Goal: Book appointment/travel/reservation

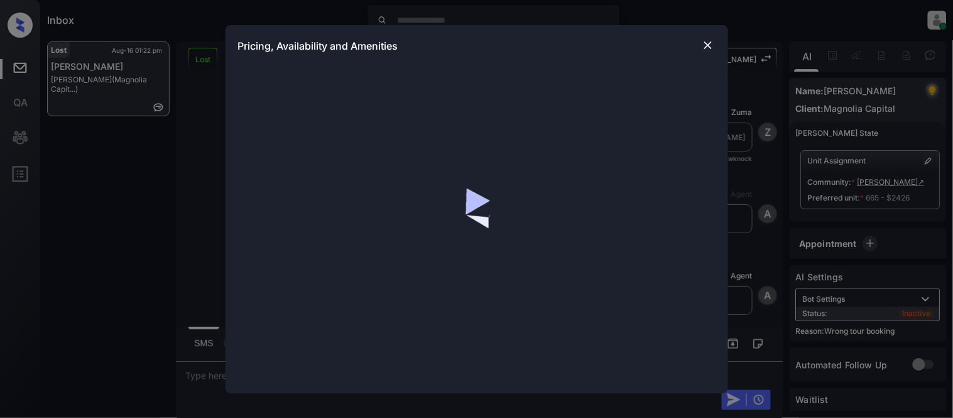
scroll to position [387, 0]
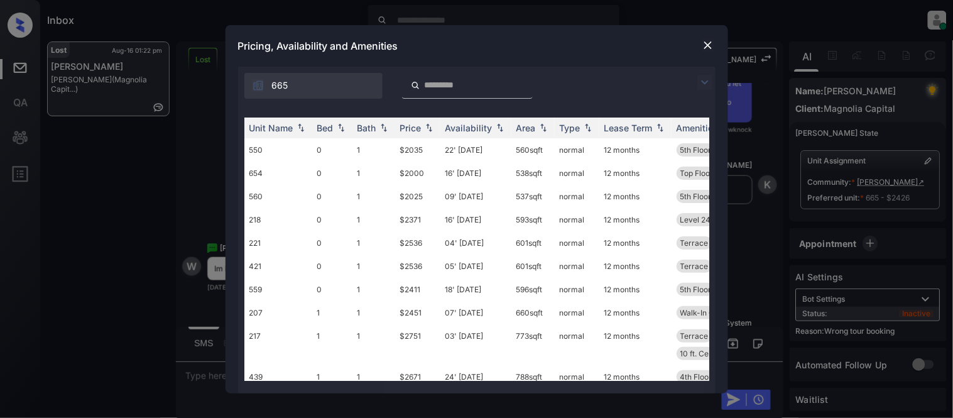
click at [711, 90] on div "665" at bounding box center [477, 83] width 478 height 32
click at [701, 91] on div "665" at bounding box center [477, 83] width 478 height 32
click at [700, 85] on img at bounding box center [705, 82] width 15 height 15
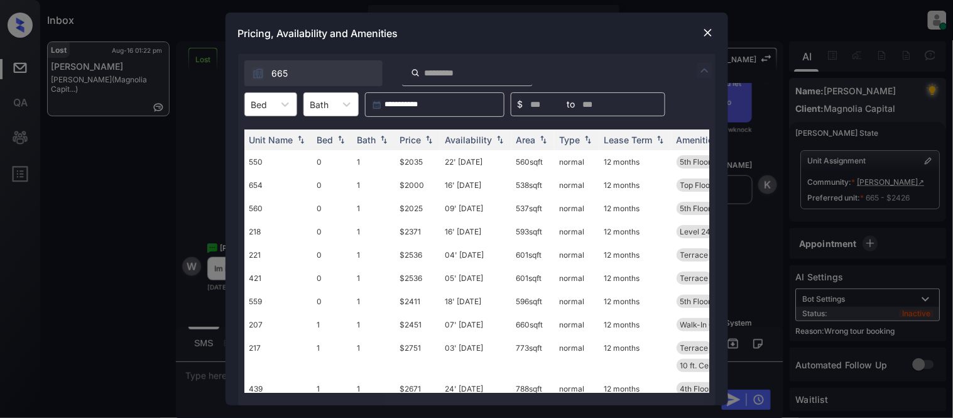
click at [273, 102] on div "Bed" at bounding box center [259, 105] width 29 height 18
click at [269, 153] on div "1" at bounding box center [270, 157] width 53 height 23
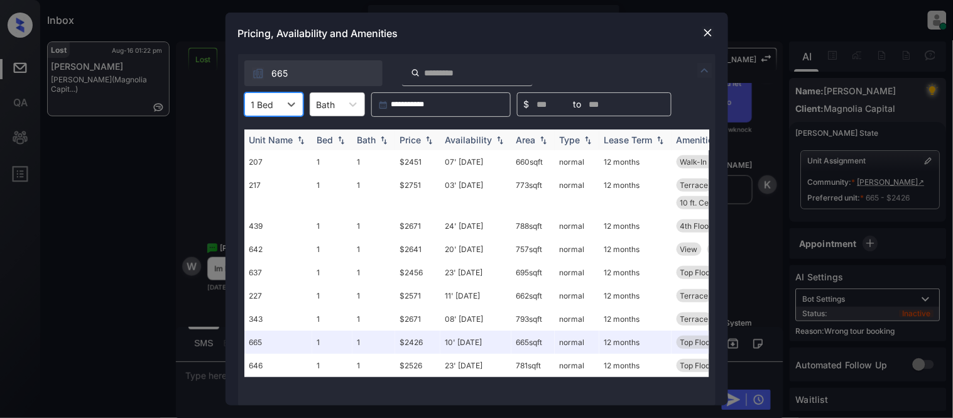
click at [422, 142] on div "Price" at bounding box center [417, 139] width 35 height 11
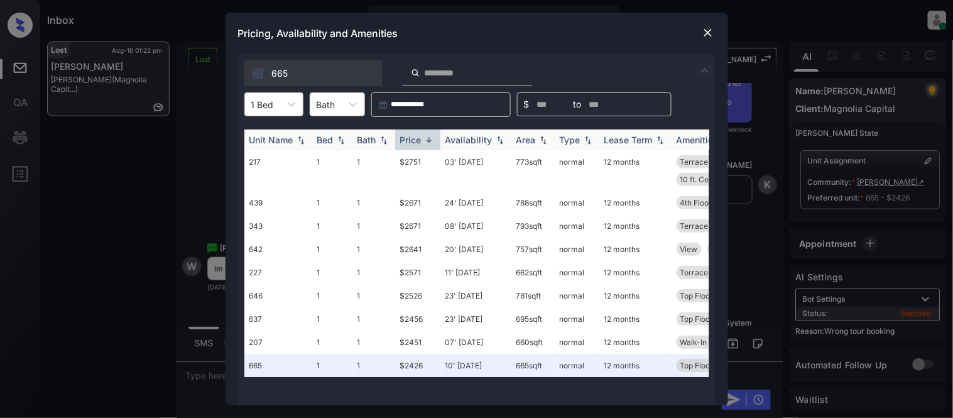
click at [422, 142] on div "Price" at bounding box center [417, 139] width 35 height 11
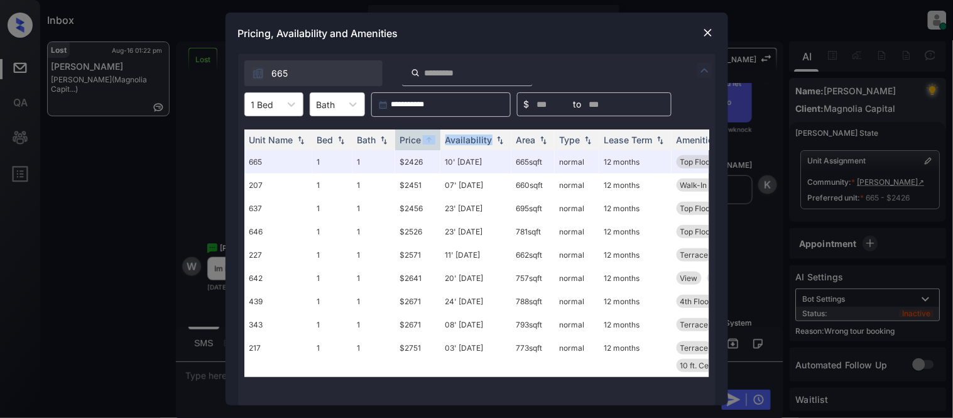
click at [710, 26] on img at bounding box center [708, 32] width 13 height 13
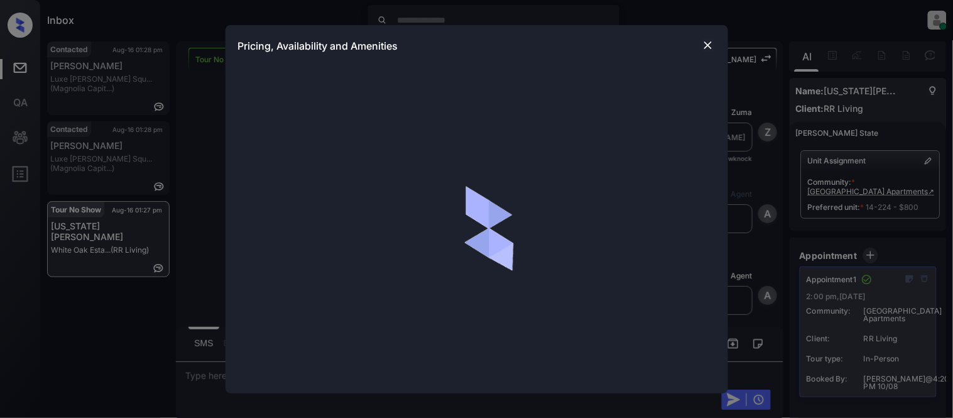
scroll to position [8240, 0]
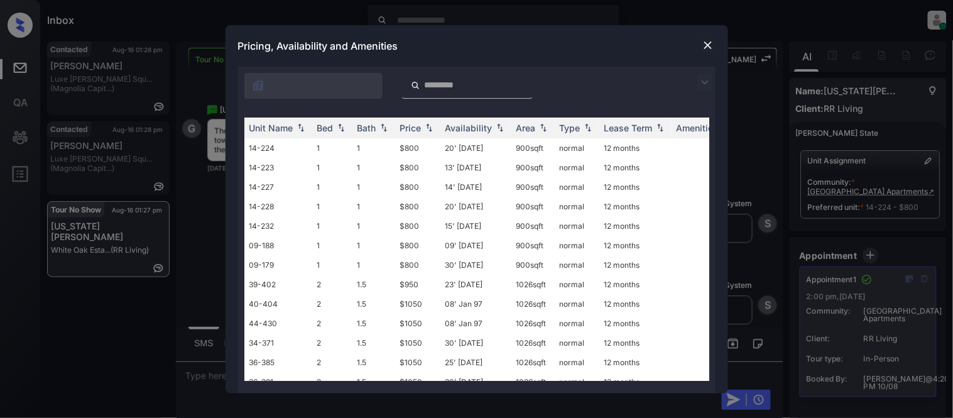
click at [705, 75] on img at bounding box center [705, 82] width 15 height 15
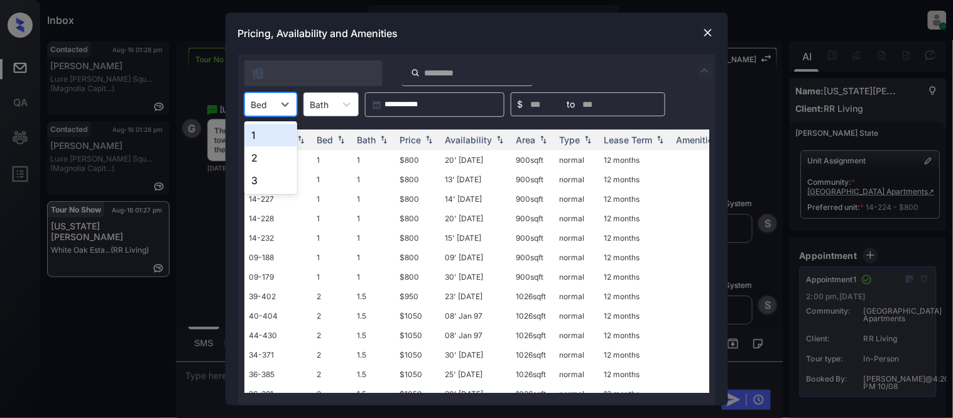
click at [265, 96] on div "Bed" at bounding box center [259, 105] width 29 height 18
click at [258, 140] on div "Inbox Kristina Cataag Online Set yourself offline Set yourself on break Profile…" at bounding box center [476, 209] width 953 height 418
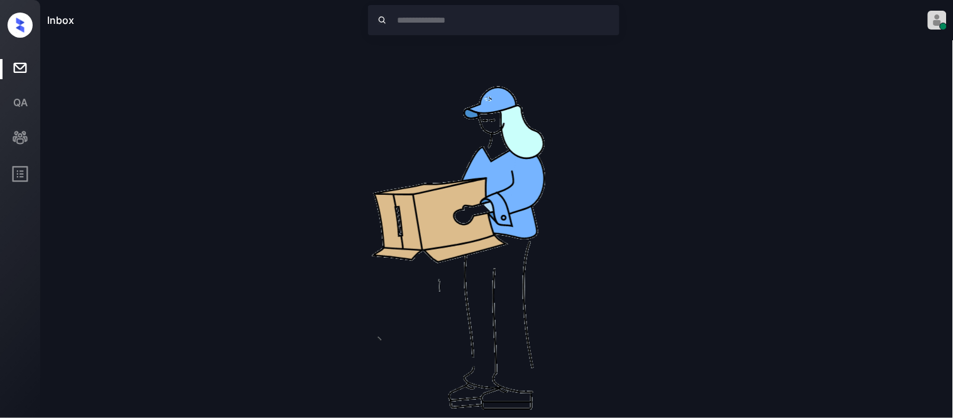
click at [410, 137] on img at bounding box center [497, 242] width 402 height 402
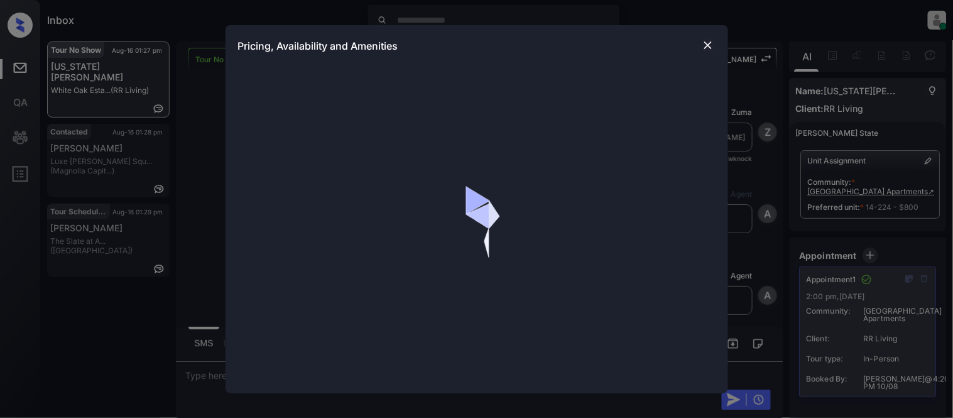
scroll to position [8240, 0]
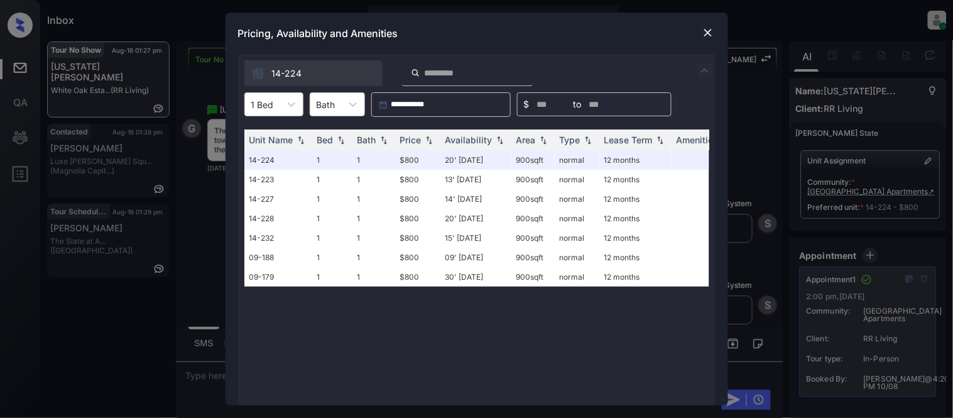
click at [713, 34] on img at bounding box center [708, 32] width 13 height 13
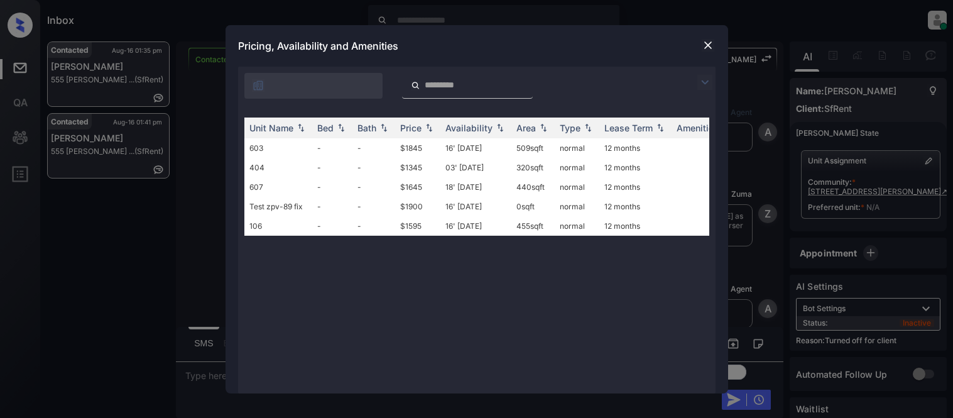
click at [421, 147] on td "$1845" at bounding box center [417, 147] width 45 height 19
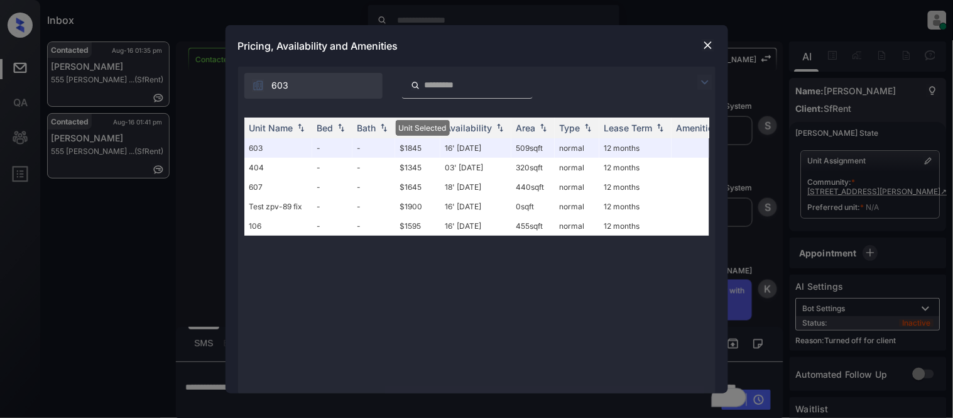
click at [705, 46] on img at bounding box center [708, 45] width 13 height 13
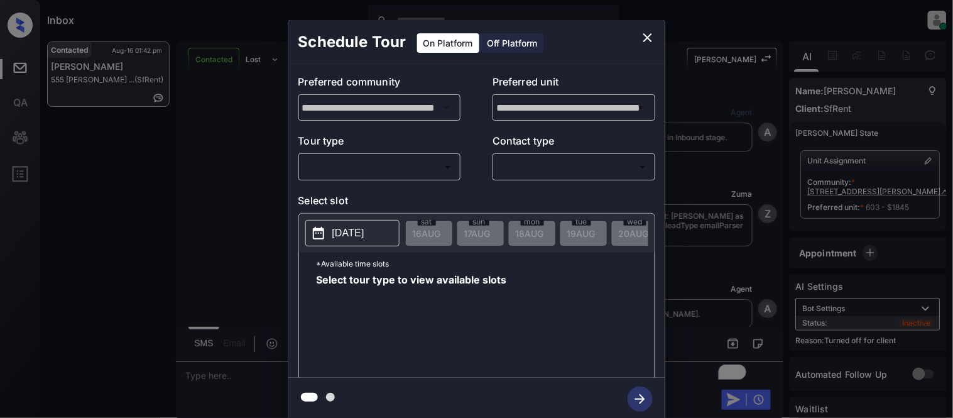
scroll to position [1833, 0]
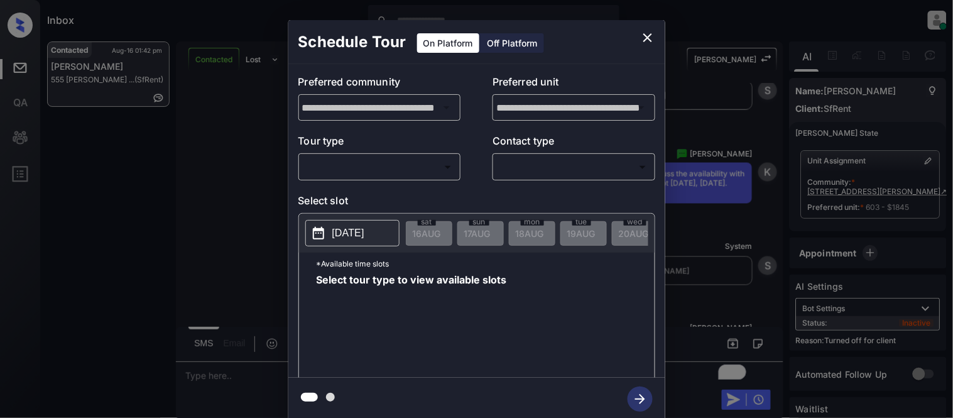
click at [498, 43] on div "Off Platform" at bounding box center [512, 42] width 63 height 19
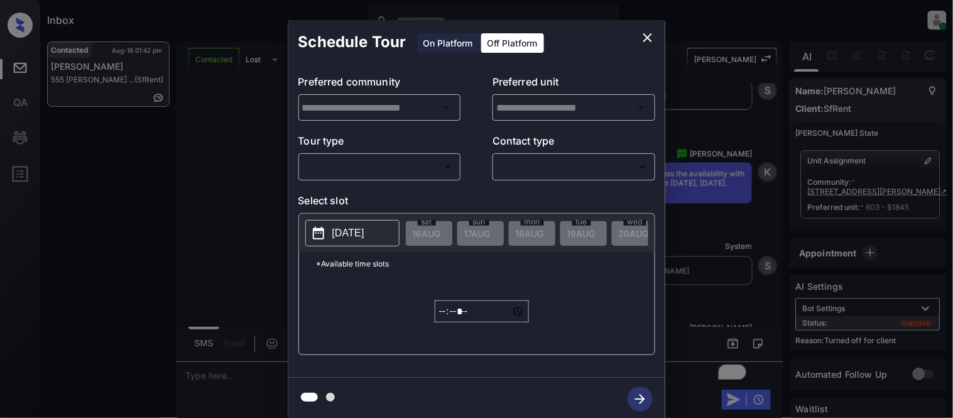
type input "**********"
click at [390, 167] on body "Inbox [PERSON_NAME] Cataag Online Set yourself offline Set yourself on break Pr…" at bounding box center [476, 209] width 953 height 418
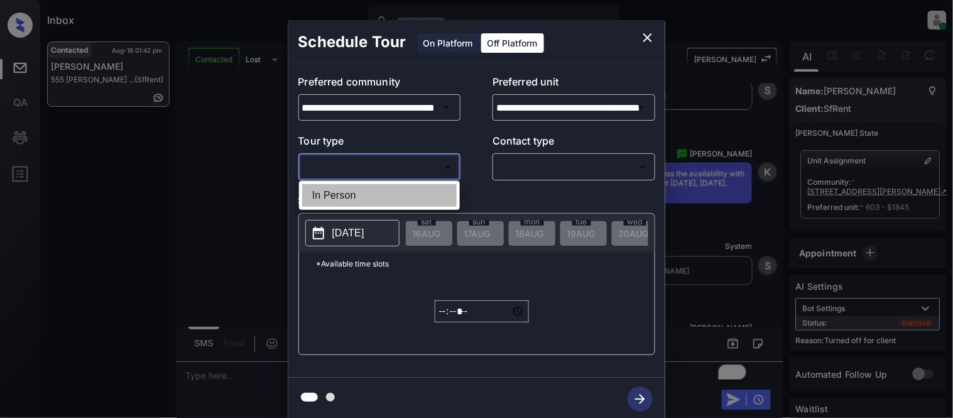
click at [374, 187] on li "In Person" at bounding box center [379, 195] width 155 height 23
type input "********"
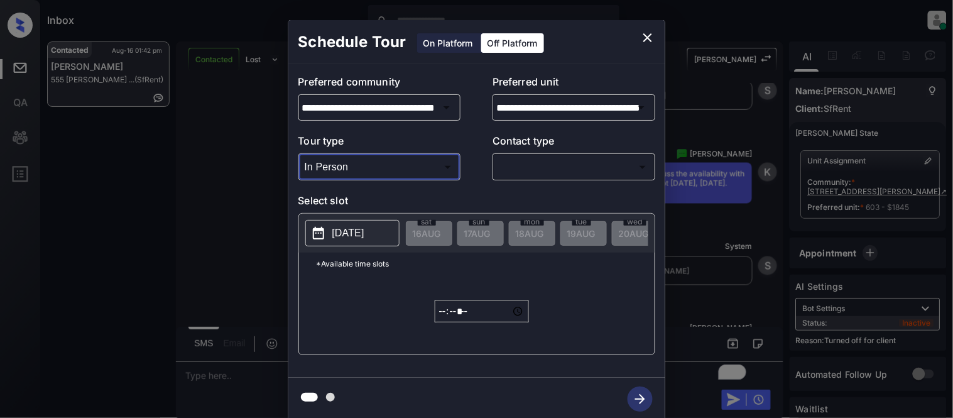
click at [529, 163] on body "Inbox [PERSON_NAME] Cataag Online Set yourself offline Set yourself on break Pr…" at bounding box center [476, 209] width 953 height 418
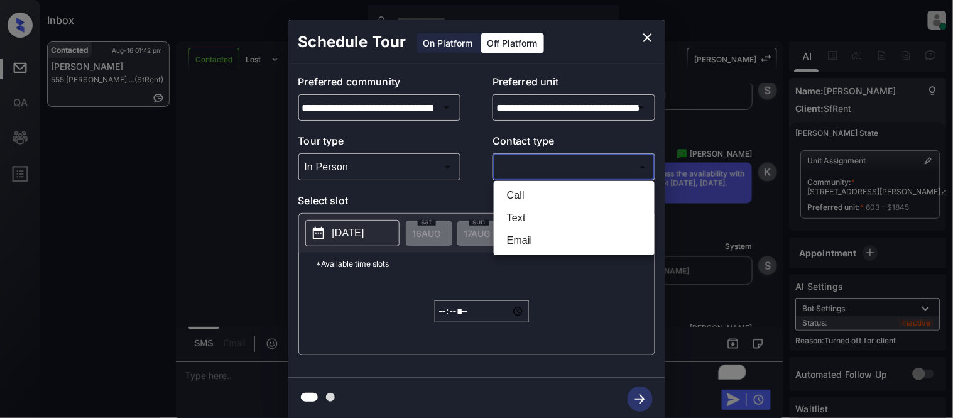
click at [524, 214] on li "Text" at bounding box center [574, 218] width 155 height 23
type input "****"
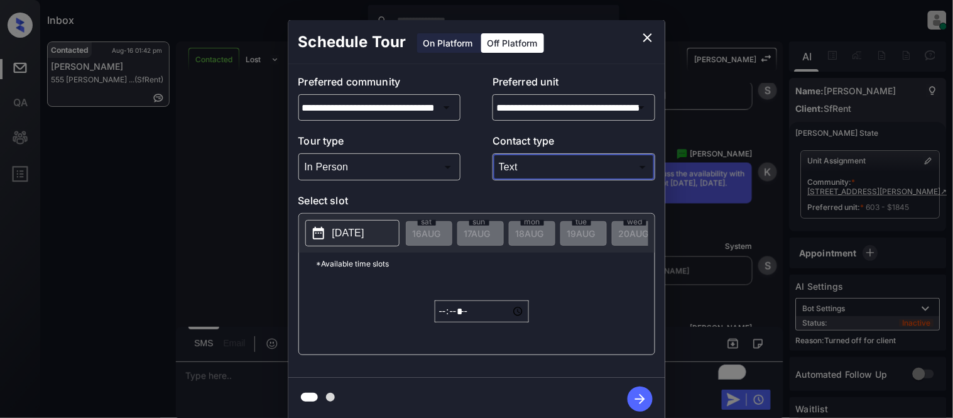
click at [356, 235] on p "[DATE]" at bounding box center [348, 233] width 32 height 15
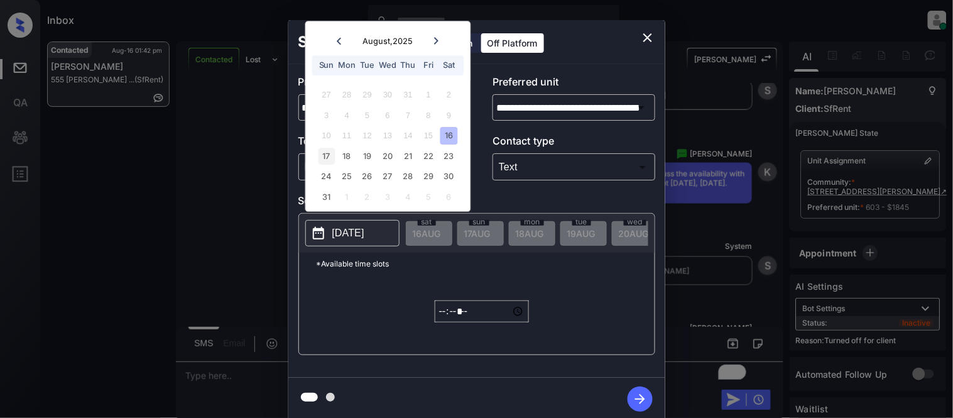
click at [329, 155] on div "17" at bounding box center [326, 156] width 17 height 17
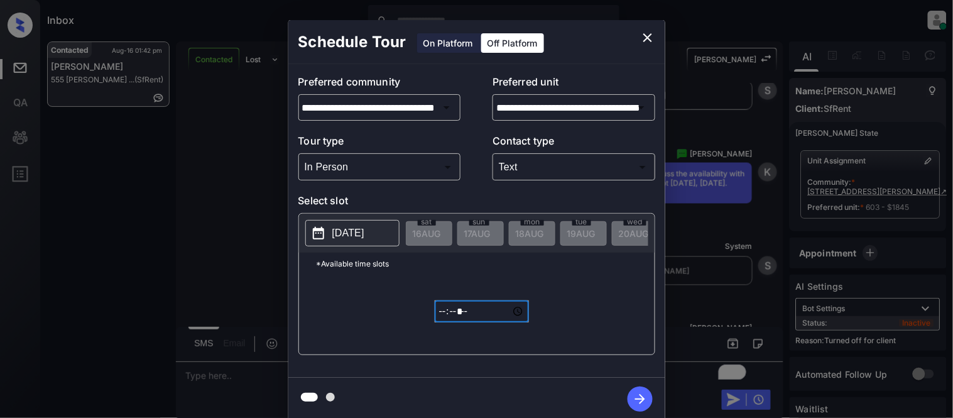
click at [444, 322] on input "*****" at bounding box center [482, 311] width 94 height 22
click at [474, 322] on input "*****" at bounding box center [482, 311] width 94 height 22
type input "*****"
type input "**********"
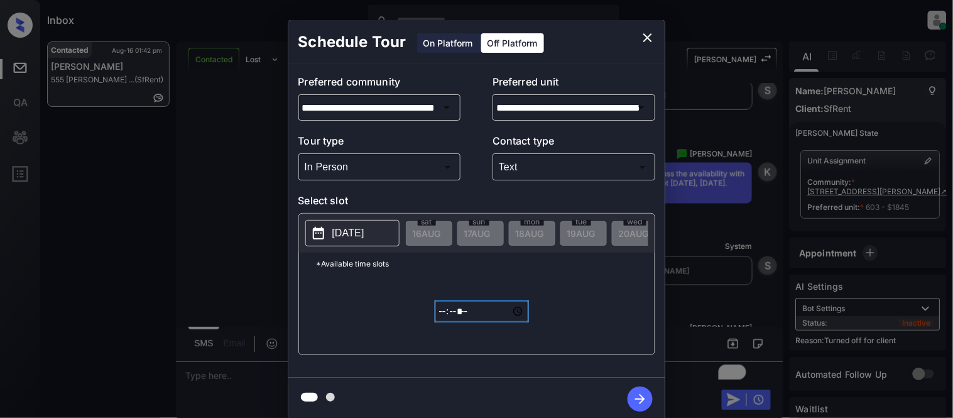
click at [643, 398] on icon "button" at bounding box center [640, 399] width 10 height 10
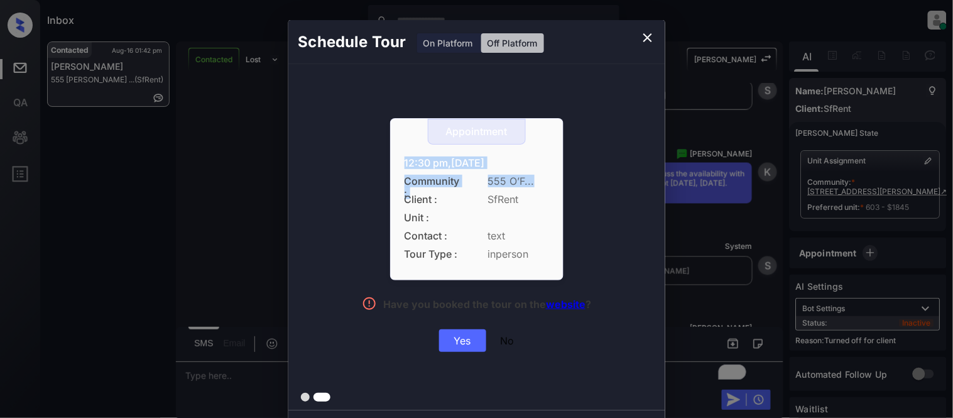
drag, startPoint x: 400, startPoint y: 167, endPoint x: 544, endPoint y: 174, distance: 144.1
click at [544, 174] on div "Appointment 12:30 pm,[DATE] Community : 555 O’F... Client : SfRent Unit : Conta…" at bounding box center [476, 199] width 173 height 162
click at [463, 336] on div "Yes" at bounding box center [462, 340] width 47 height 23
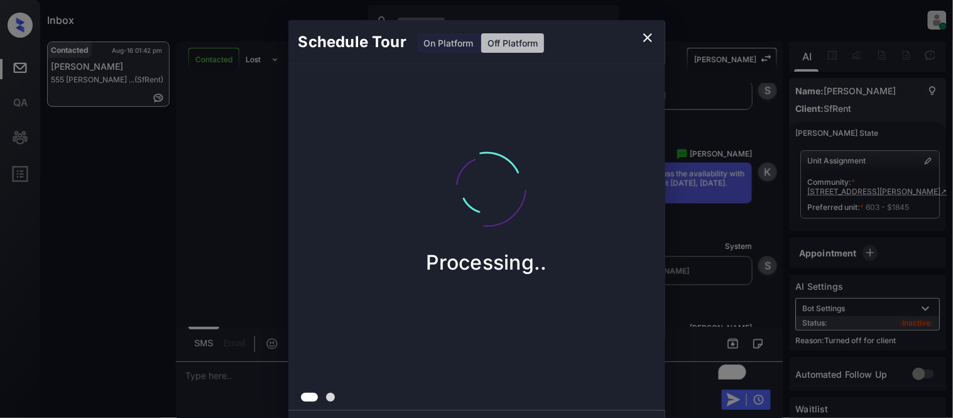
click at [720, 267] on div "Schedule Tour On Platform Off Platform Processing.." at bounding box center [476, 220] width 953 height 441
